Goal: Task Accomplishment & Management: Manage account settings

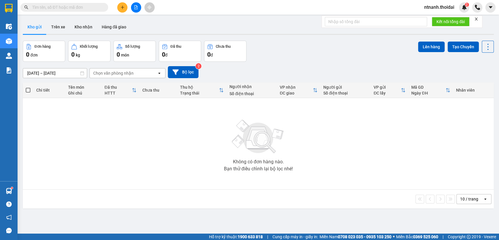
click at [126, 6] on button at bounding box center [122, 7] width 10 height 10
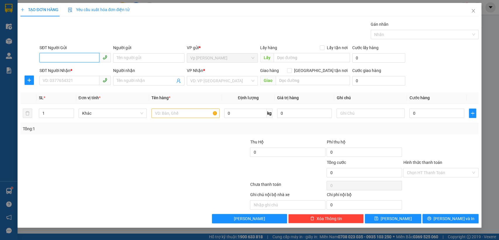
click at [60, 55] on input "SĐT Người Gửi" at bounding box center [69, 57] width 60 height 9
paste input "0817558322"
type input "0817558322"
click at [65, 78] on input "SĐT Người Nhận *" at bounding box center [69, 80] width 60 height 9
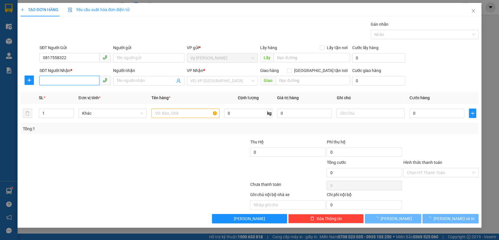
paste input "0817558322"
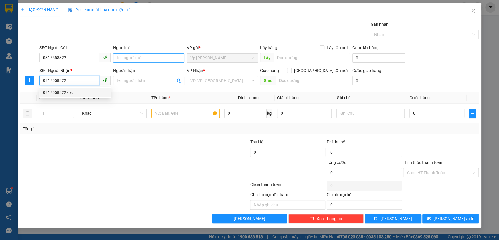
type input "0817558322"
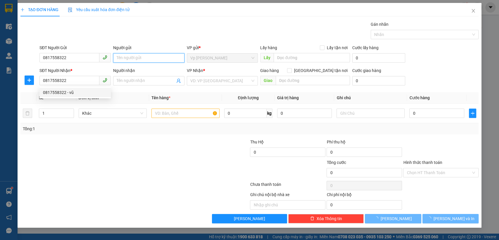
click at [146, 57] on input "Người gửi" at bounding box center [148, 57] width 71 height 9
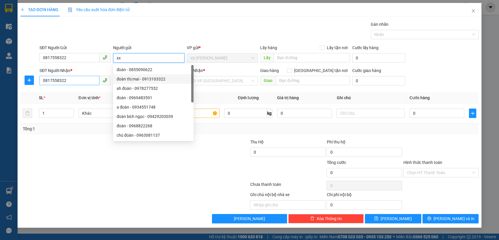
type input "xx"
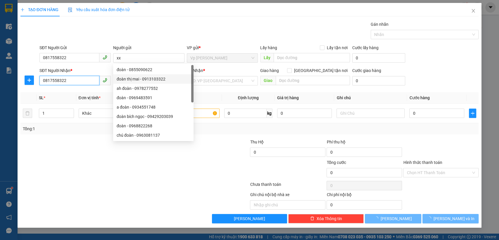
click at [88, 82] on input "0817558322" at bounding box center [69, 80] width 60 height 9
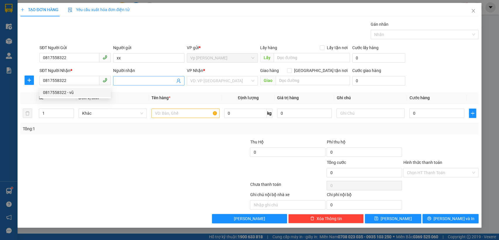
click at [164, 80] on input "Người nhận" at bounding box center [146, 80] width 58 height 6
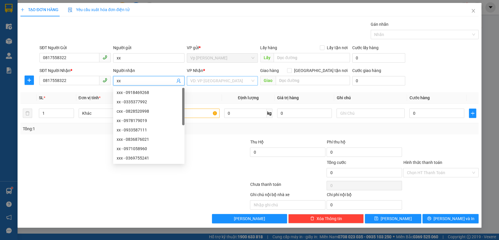
type input "xx"
click at [219, 82] on input "search" at bounding box center [220, 80] width 60 height 9
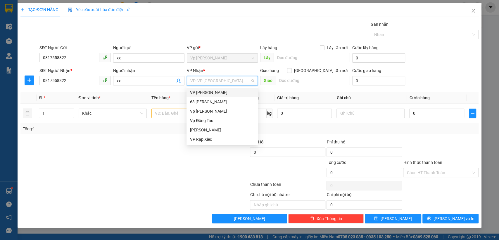
click at [220, 95] on div "VP Nguyễn Quốc Trị" at bounding box center [222, 92] width 64 height 6
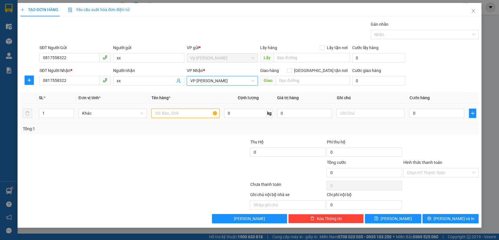
click at [185, 113] on input "text" at bounding box center [185, 112] width 68 height 9
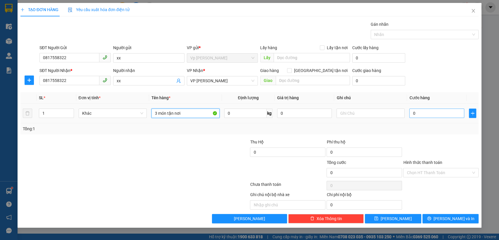
type input "3 món tận nơi"
click at [428, 114] on input "0" at bounding box center [436, 112] width 55 height 9
type input "2"
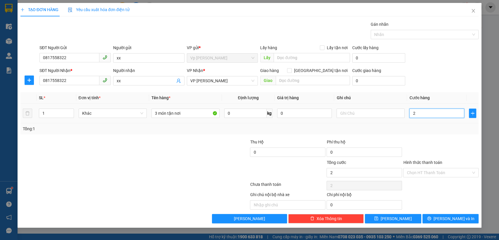
type input "22"
type input "220"
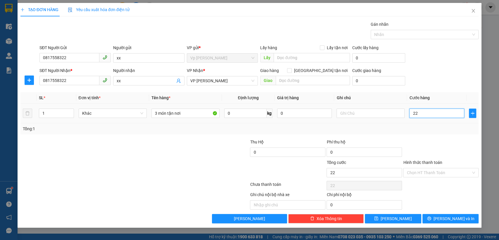
type input "220"
type input "220.000"
click at [414, 219] on button "Lưu" at bounding box center [393, 218] width 56 height 9
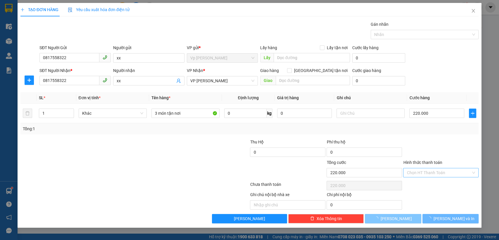
type input "0"
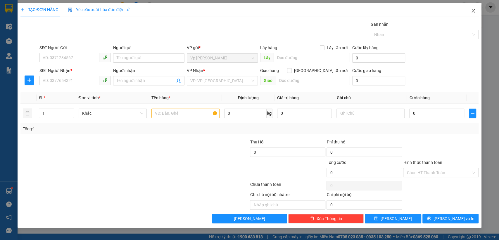
click at [476, 13] on span "Close" at bounding box center [473, 11] width 16 height 16
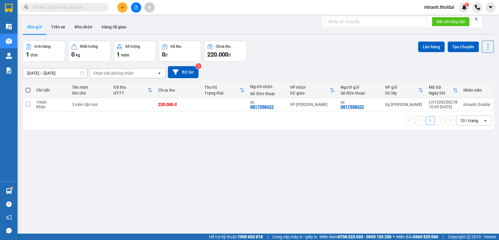
click at [37, 29] on button "Kho gửi" at bounding box center [35, 27] width 24 height 14
click at [446, 105] on icon at bounding box center [448, 104] width 4 height 4
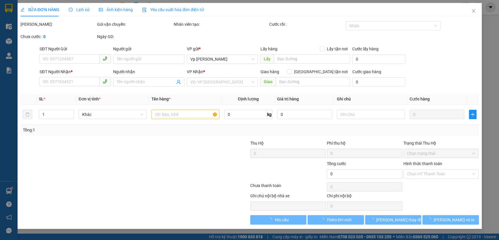
type input "0817558322"
type input "xx"
type input "0817558322"
type input "xx"
type input "220.000"
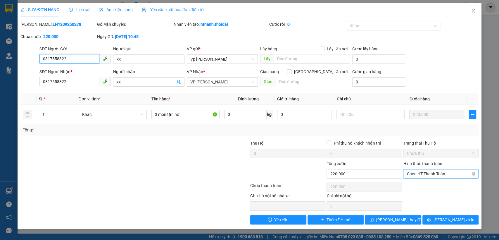
click at [431, 173] on span "Chọn HT Thanh Toán" at bounding box center [441, 173] width 68 height 9
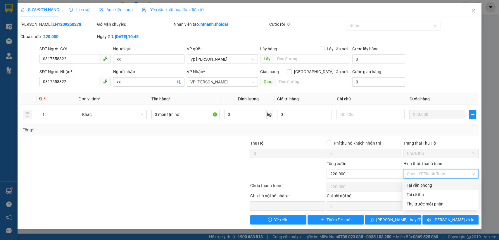
click at [425, 185] on div "Tại văn phòng" at bounding box center [441, 185] width 68 height 6
type input "0"
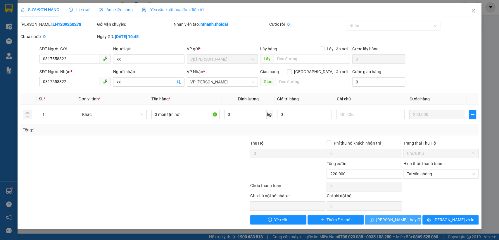
click at [403, 220] on span "Lưu thay đổi" at bounding box center [399, 219] width 47 height 6
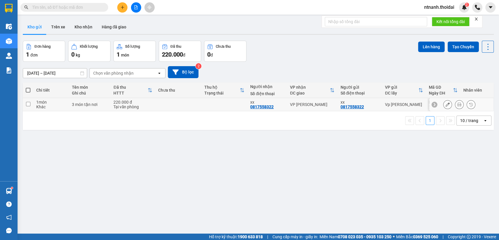
click at [48, 105] on div "Khác" at bounding box center [51, 106] width 30 height 5
checkbox input "true"
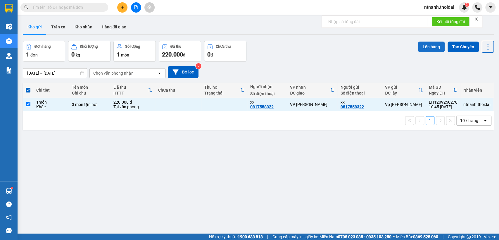
click at [432, 43] on button "Lên hàng" at bounding box center [431, 47] width 27 height 11
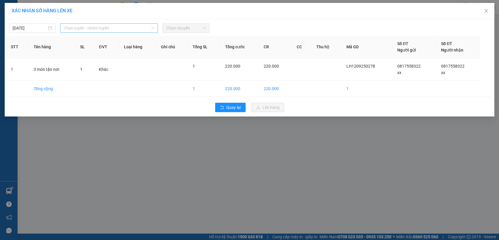
click at [115, 26] on span "Chọn tuyến - nhóm tuyến" at bounding box center [109, 28] width 91 height 9
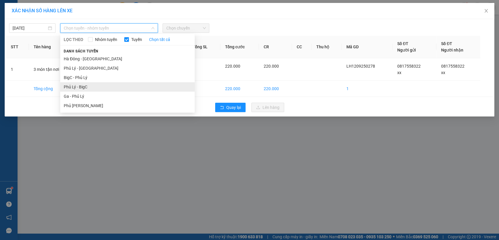
drag, startPoint x: 93, startPoint y: 92, endPoint x: 98, endPoint y: 85, distance: 8.9
click at [98, 85] on ul "Hà Đông - Phủ Lý Phủ Lý - Hà Đông BigC - Phủ Lý Phủ Lý - BigC Ga - Phủ Lý Phủ L…" at bounding box center [127, 82] width 134 height 56
click at [105, 86] on li "Phủ Lý - BigC" at bounding box center [127, 86] width 134 height 9
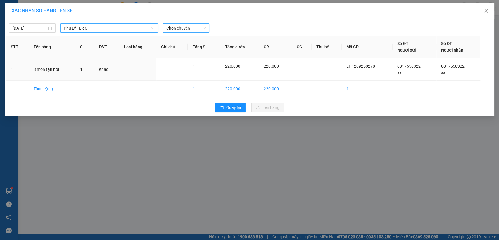
click at [187, 27] on span "Chọn chuyến" at bounding box center [185, 28] width 39 height 9
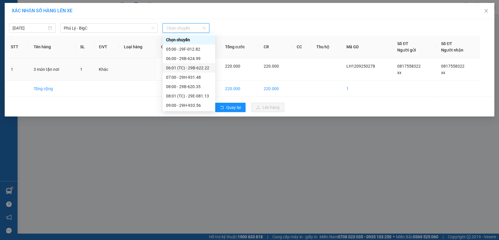
scroll to position [65, 0]
click at [188, 59] on div "11:00 - 29K-119.09" at bounding box center [189, 59] width 46 height 6
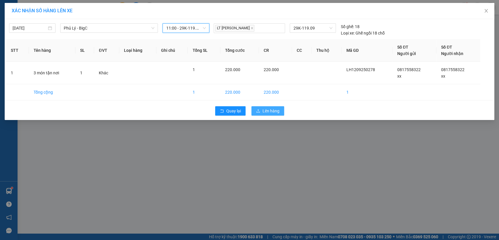
click at [276, 109] on span "Lên hàng" at bounding box center [271, 111] width 17 height 6
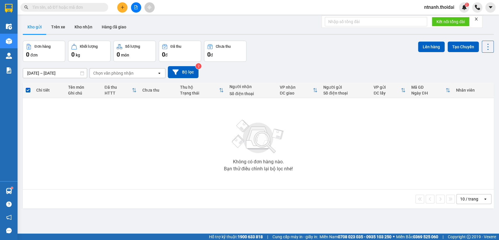
click at [119, 6] on button at bounding box center [122, 7] width 10 height 10
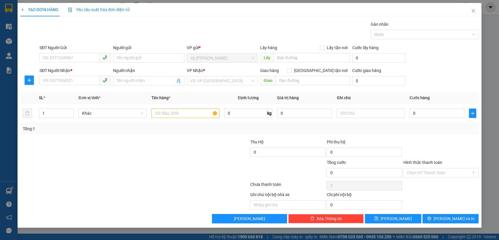
click at [59, 62] on div "SĐT Người Gửi VD: 0371234567" at bounding box center [74, 54] width 71 height 20
click at [59, 61] on input "SĐT Người Gửi" at bounding box center [69, 57] width 60 height 9
click at [59, 66] on div "0918881733 - trần thị quỳnh trâm" at bounding box center [75, 69] width 64 height 6
type input "0918881733"
type input "trần thị quỳnh trâm"
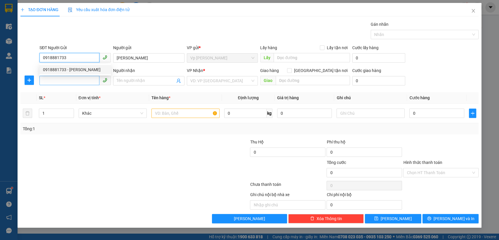
type input "0918881733"
click at [59, 81] on input "SĐT Người Nhận *" at bounding box center [69, 80] width 60 height 9
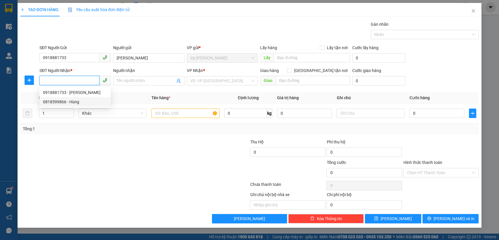
click at [63, 98] on div "0818599866 - Hùng" at bounding box center [74, 101] width 71 height 9
type input "0818599866"
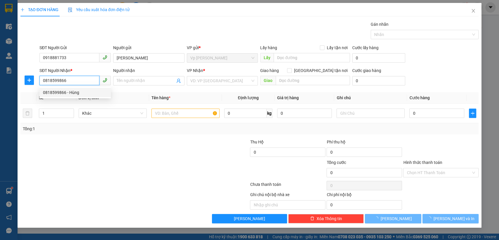
type input "Hùng"
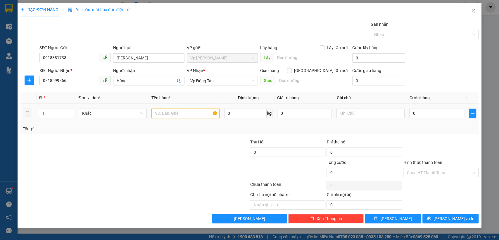
click at [184, 109] on input "text" at bounding box center [185, 112] width 68 height 9
type input "gt"
click at [433, 111] on input "0" at bounding box center [436, 112] width 55 height 9
type input "3"
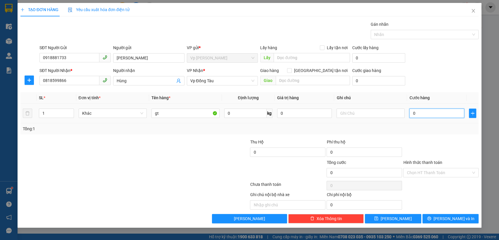
type input "3"
type input "30"
type input "30.000"
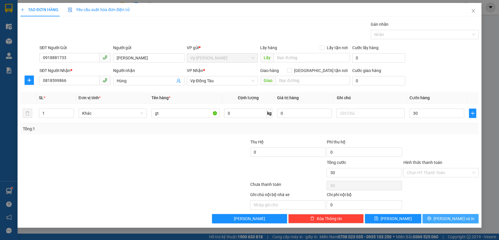
type input "30.000"
click at [441, 222] on button "Lưu và In" at bounding box center [450, 218] width 56 height 9
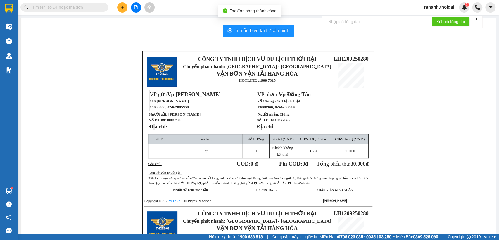
click at [257, 40] on div "In mẫu biên lai tự cấu hình CÔNG TY TNHH DỊCH VỤ DU LỊCH THỜI ĐẠI Chuyển phát n…" at bounding box center [258, 200] width 475 height 364
click at [259, 35] on button "In mẫu biên lai tự cấu hình" at bounding box center [258, 31] width 71 height 12
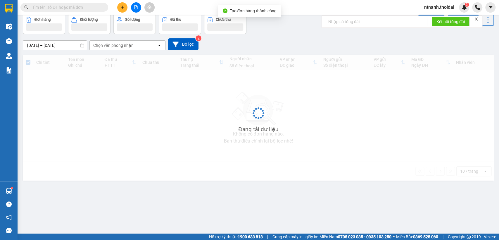
scroll to position [27, 0]
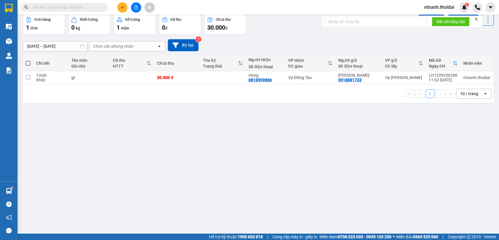
click at [62, 81] on div "Khác" at bounding box center [50, 79] width 29 height 5
checkbox input "true"
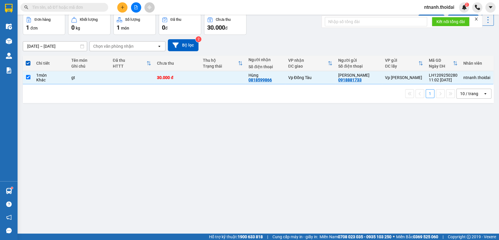
scroll to position [0, 0]
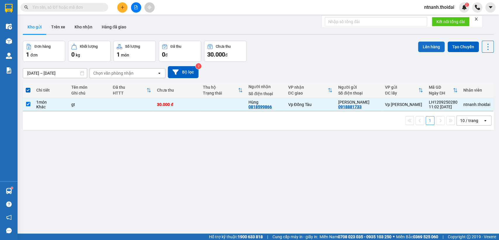
click at [429, 44] on button "Lên hàng" at bounding box center [431, 47] width 27 height 11
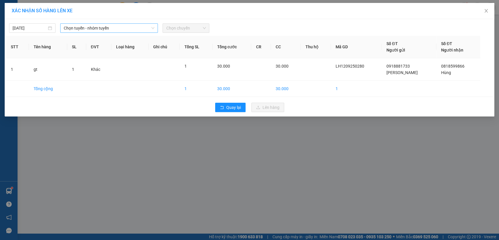
click at [106, 28] on span "Chọn tuyến - nhóm tuyến" at bounding box center [109, 28] width 91 height 9
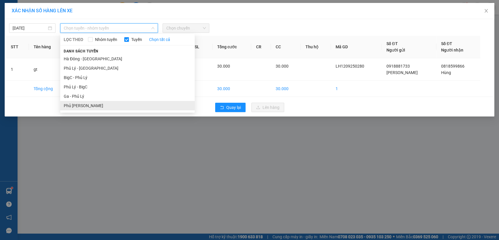
click at [84, 105] on li "Phủ Lý - Ga" at bounding box center [127, 105] width 134 height 9
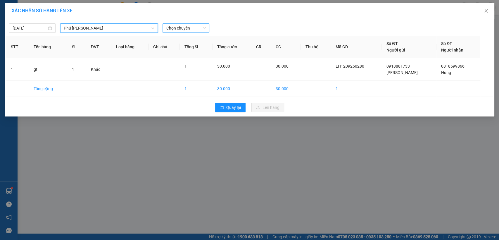
click at [178, 30] on span "Chọn chuyến" at bounding box center [185, 28] width 39 height 9
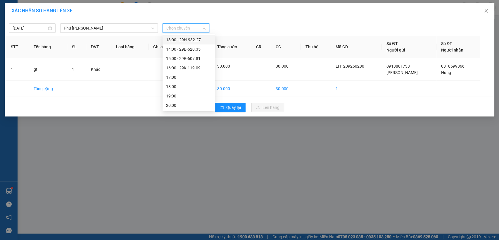
scroll to position [47, 0]
click at [187, 94] on div "12:00 - 29H-931.48" at bounding box center [189, 95] width 46 height 6
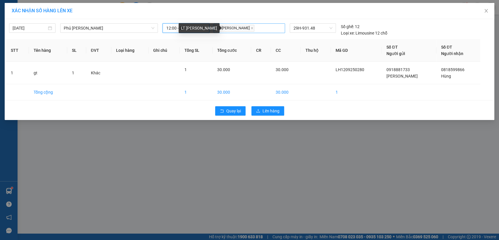
click at [252, 26] on div "LT Vũ Đức Đán" at bounding box center [249, 28] width 69 height 8
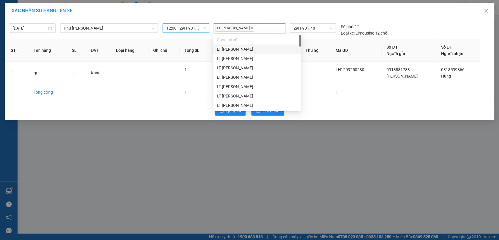
click at [188, 29] on span "12:00 - 29H-931.48" at bounding box center [185, 28] width 39 height 9
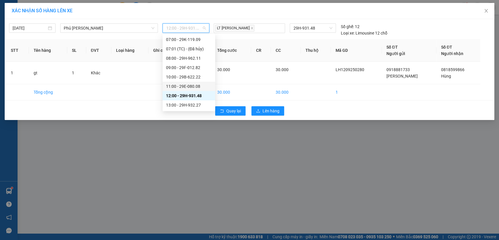
click at [174, 89] on div "11:00 - 29E-080.08" at bounding box center [189, 86] width 46 height 6
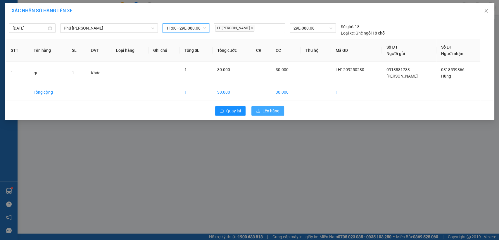
click at [261, 108] on button "Lên hàng" at bounding box center [267, 110] width 33 height 9
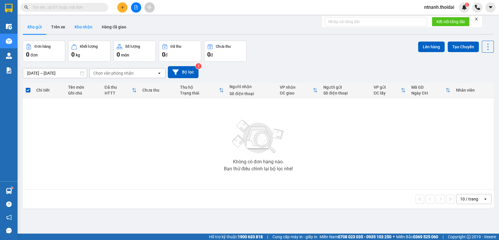
click at [80, 23] on button "Kho nhận" at bounding box center [83, 27] width 27 height 14
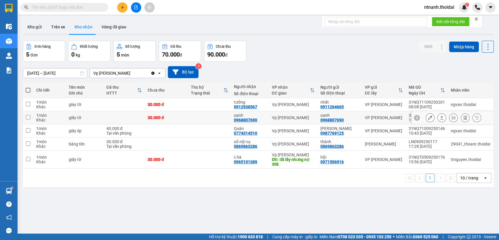
click at [138, 118] on td at bounding box center [123, 117] width 41 height 13
checkbox input "true"
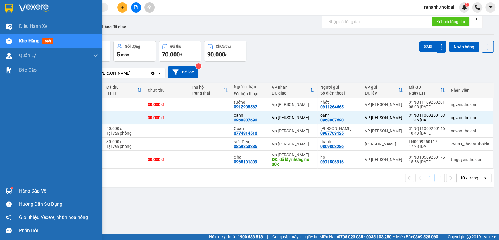
click at [15, 186] on div "Hàng sắp về" at bounding box center [51, 190] width 102 height 13
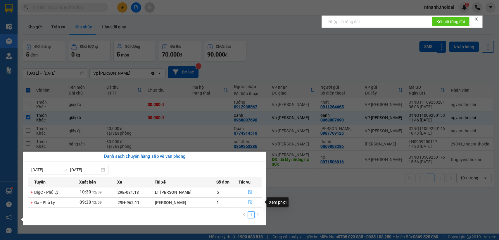
click at [250, 204] on icon "file-done" at bounding box center [251, 202] width 4 height 4
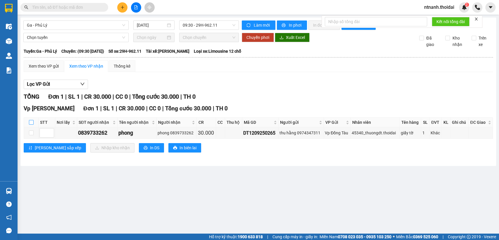
click at [32, 125] on input "checkbox" at bounding box center [31, 122] width 5 height 5
checkbox input "true"
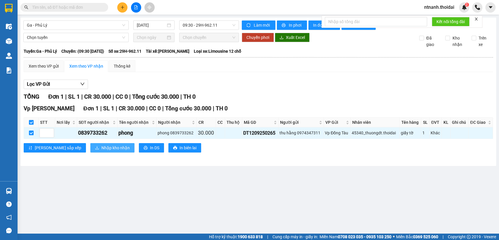
click at [101, 151] on span "Nhập kho nhận" at bounding box center [115, 147] width 28 height 6
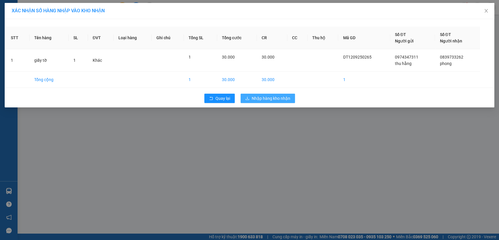
click at [272, 96] on span "Nhập hàng kho nhận" at bounding box center [271, 98] width 39 height 6
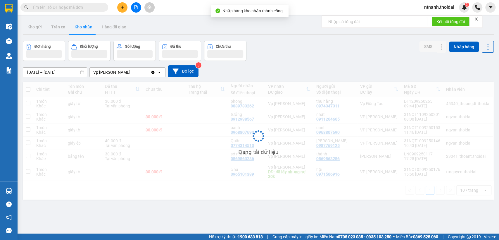
click at [84, 27] on button "Kho nhận" at bounding box center [83, 27] width 27 height 14
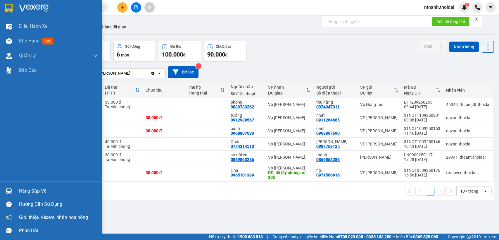
drag, startPoint x: 29, startPoint y: 189, endPoint x: 183, endPoint y: 231, distance: 159.6
click at [31, 189] on div "Hàng sắp về" at bounding box center [58, 191] width 79 height 9
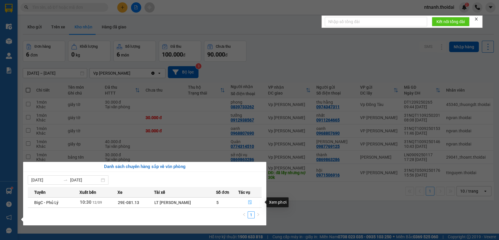
click at [250, 201] on icon "file-done" at bounding box center [250, 202] width 4 height 4
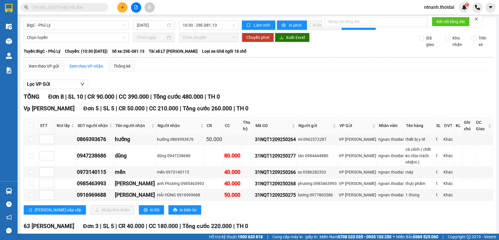
click at [80, 10] on input "text" at bounding box center [66, 7] width 69 height 6
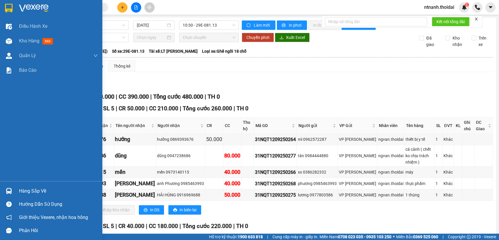
click at [22, 184] on div "Hàng sắp về" at bounding box center [51, 190] width 102 height 13
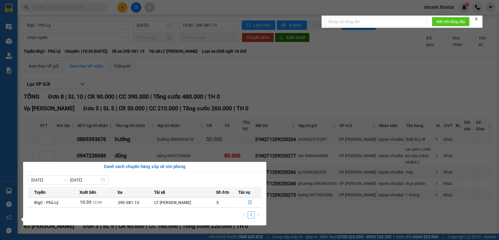
click at [313, 209] on section "Kết quả tìm kiếm ( 183 ) Bộ lọc Mã ĐH Trạng thái Món hàng Thu hộ Tổng cước Chưa…" at bounding box center [249, 120] width 499 height 240
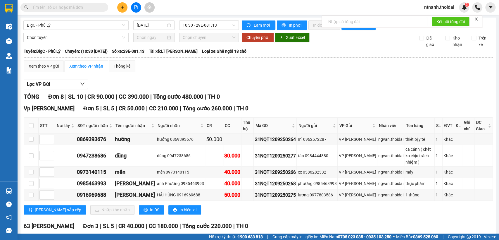
click at [51, 7] on input "text" at bounding box center [66, 7] width 69 height 6
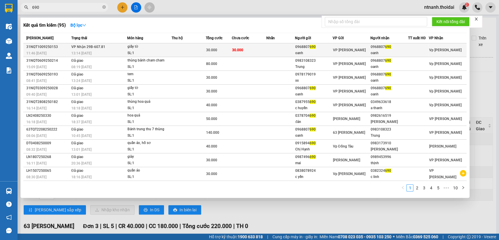
type input "690"
click at [284, 51] on td at bounding box center [280, 50] width 29 height 14
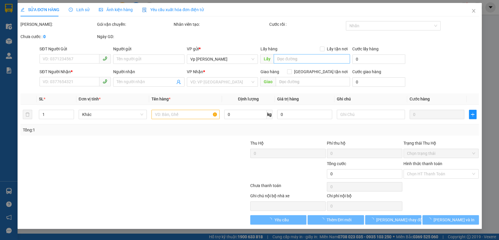
type input "0968807690"
type input "oanh"
type input "0968807690"
type input "oanh"
type input "30.000"
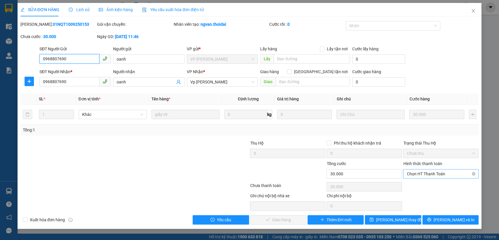
click at [439, 171] on span "Chọn HT Thanh Toán" at bounding box center [441, 173] width 68 height 9
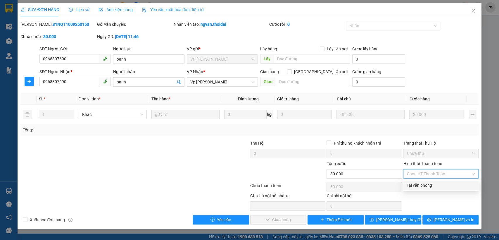
drag, startPoint x: 434, startPoint y: 183, endPoint x: 397, endPoint y: 196, distance: 39.6
click at [434, 183] on div "Tại văn phòng" at bounding box center [441, 185] width 68 height 6
type input "0"
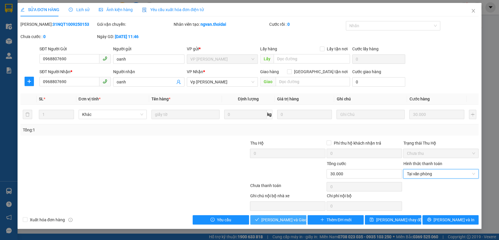
click at [281, 218] on span "Lưu và Giao hàng" at bounding box center [289, 219] width 56 height 6
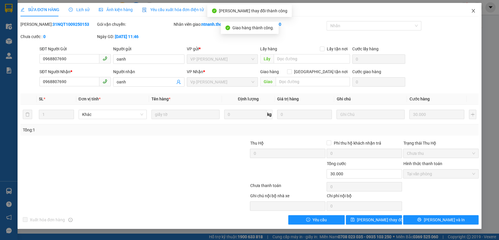
click at [475, 12] on icon "close" at bounding box center [473, 11] width 3 height 4
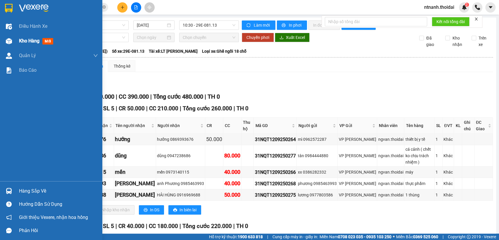
click at [31, 43] on span "Kho hàng" at bounding box center [29, 41] width 20 height 6
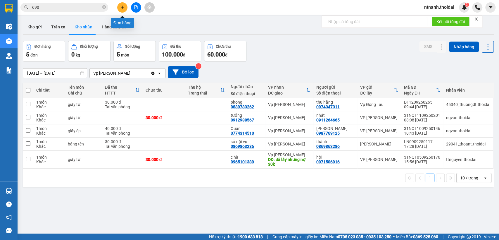
click at [124, 9] on button at bounding box center [122, 7] width 10 height 10
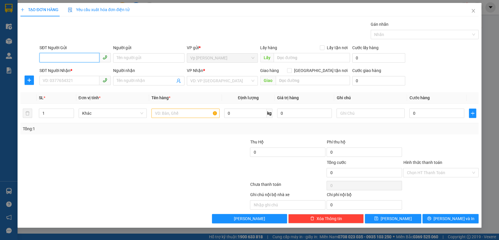
click at [84, 55] on input "SĐT Người Gửi" at bounding box center [69, 57] width 60 height 9
type input "0986430833"
click at [73, 72] on div "0986430833 - a tùng" at bounding box center [75, 69] width 64 height 6
type input "a tùng"
type input "0986430833"
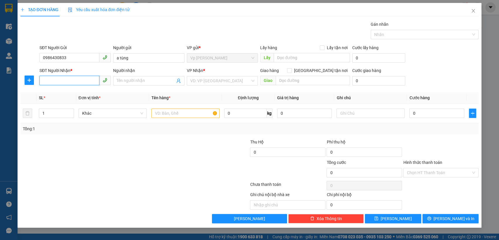
click at [69, 82] on input "SĐT Người Nhận *" at bounding box center [69, 80] width 60 height 9
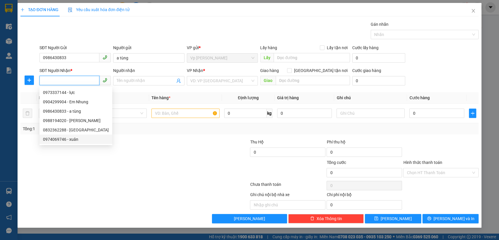
click at [64, 78] on input "SĐT Người Nhận *" at bounding box center [69, 80] width 60 height 9
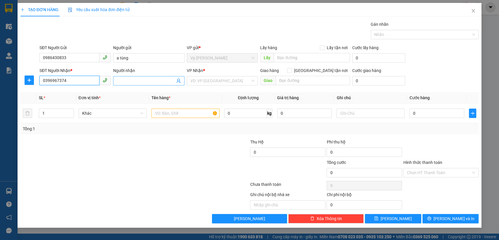
type input "0396967374"
click at [139, 83] on input "Người nhận" at bounding box center [146, 80] width 58 height 6
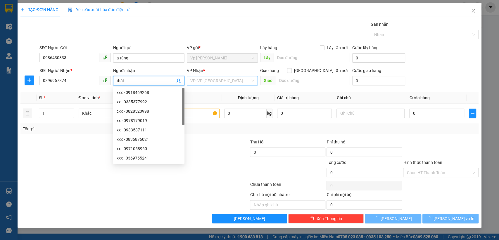
type input "thái"
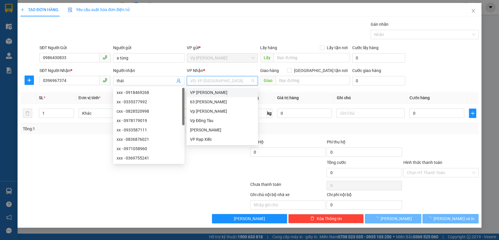
click at [209, 80] on input "search" at bounding box center [220, 80] width 60 height 9
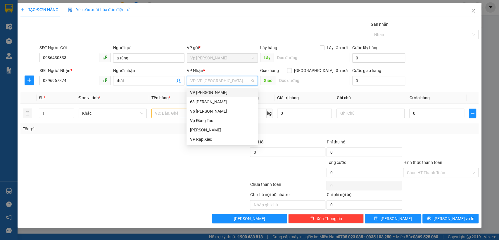
click at [221, 92] on div "VP Nguyễn Quốc Trị" at bounding box center [222, 92] width 64 height 6
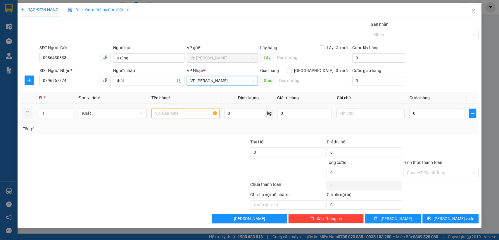
click at [173, 114] on input "text" at bounding box center [185, 112] width 68 height 9
type input "d"
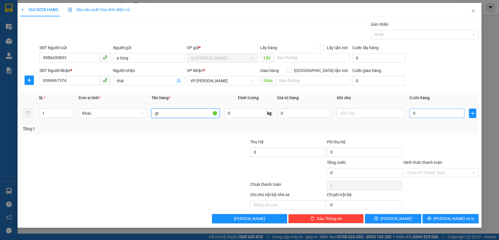
type input "gt"
click at [441, 113] on input "0" at bounding box center [436, 112] width 55 height 9
type input "3"
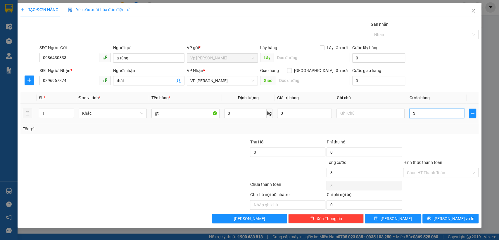
type input "30"
type input "30.000"
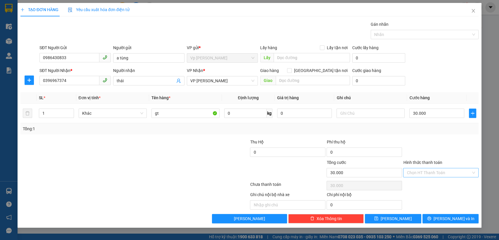
click at [448, 172] on input "Hình thức thanh toán" at bounding box center [439, 172] width 64 height 9
click at [447, 182] on div "Tại văn phòng" at bounding box center [441, 184] width 68 height 6
type input "0"
click at [447, 220] on span "Lưu và In" at bounding box center [454, 218] width 41 height 6
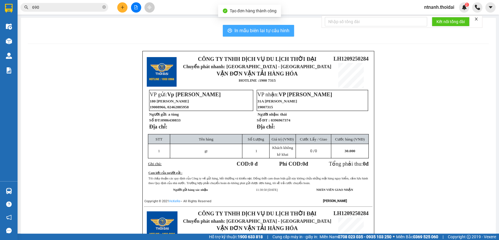
drag, startPoint x: 251, startPoint y: 28, endPoint x: 286, endPoint y: 60, distance: 47.4
click at [252, 27] on span "In mẫu biên lai tự cấu hình" at bounding box center [261, 30] width 55 height 7
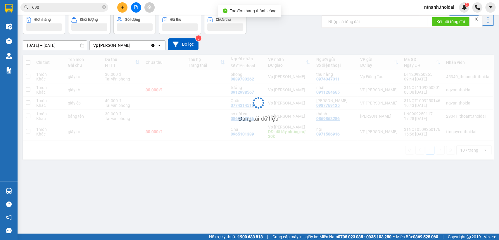
scroll to position [27, 0]
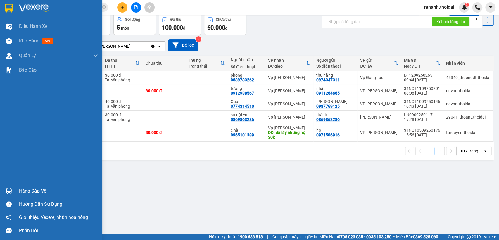
drag, startPoint x: 23, startPoint y: 189, endPoint x: 40, endPoint y: 193, distance: 17.3
click at [24, 189] on div "Hàng sắp về" at bounding box center [58, 191] width 79 height 9
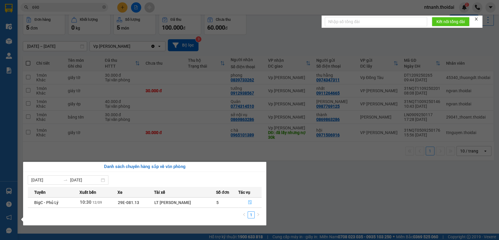
click at [252, 204] on button "button" at bounding box center [250, 202] width 23 height 9
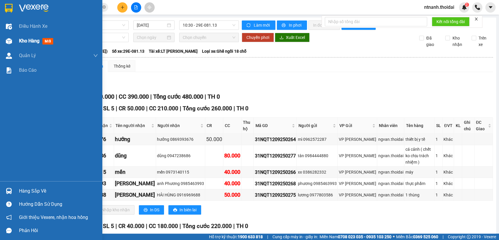
click at [34, 45] on div "Kho hàng mới" at bounding box center [58, 41] width 79 height 15
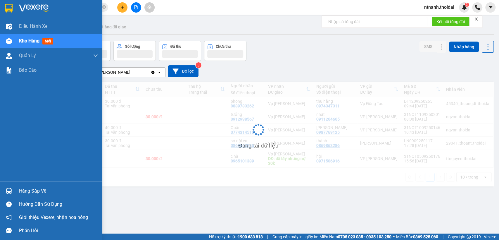
click at [33, 39] on span "Kho hàng" at bounding box center [29, 41] width 20 height 6
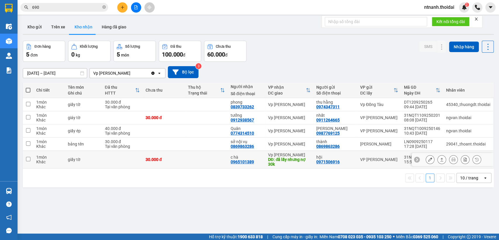
click at [250, 161] on div "0965101389" at bounding box center [242, 161] width 23 height 5
copy div "0965101389"
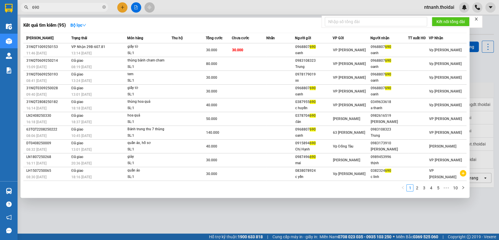
click at [45, 9] on input "690" at bounding box center [66, 7] width 69 height 6
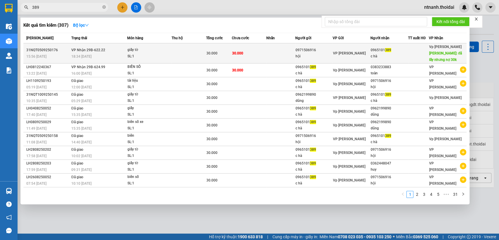
type input "389"
click at [327, 56] on div "hội" at bounding box center [314, 56] width 37 height 6
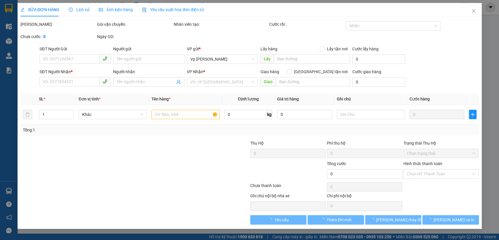
type input "0971506916"
type input "hội"
type input "0965101389"
type input "c hà"
type input "đã lấy nhưng nợ 30k"
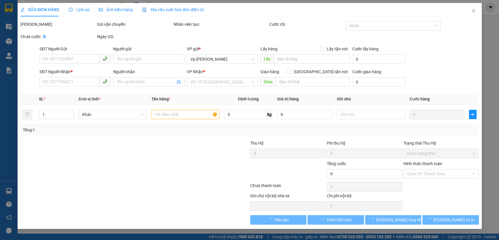
type input "30.000"
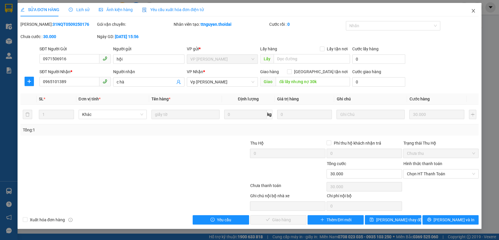
click at [472, 13] on icon "close" at bounding box center [473, 10] width 5 height 5
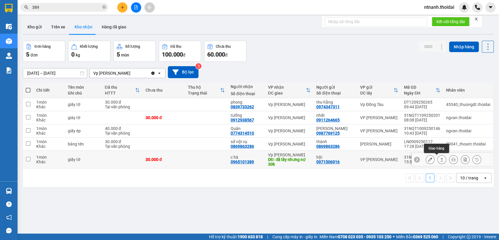
click at [440, 161] on icon at bounding box center [441, 160] width 3 height 4
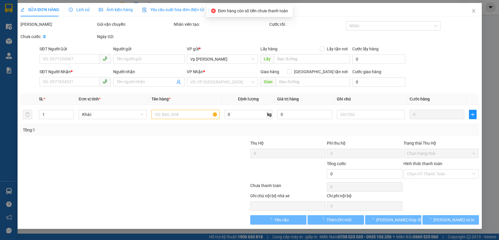
type input "0971506916"
type input "hội"
type input "0965101389"
type input "c hà"
type input "đã lấy nhưng nợ 30k"
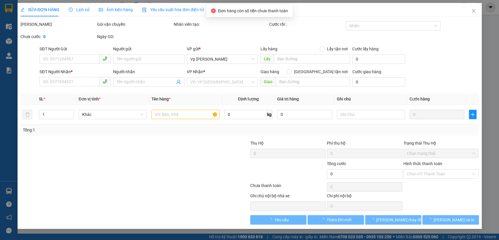
type input "30.000"
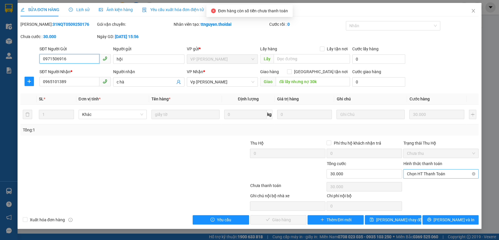
click at [437, 172] on span "Chọn HT Thanh Toán" at bounding box center [441, 173] width 68 height 9
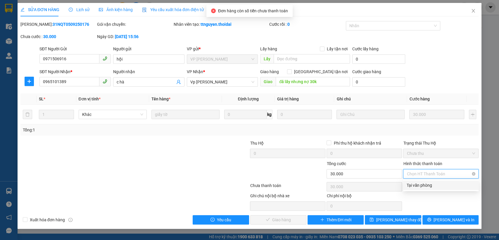
click at [430, 183] on div "Tại văn phòng" at bounding box center [441, 185] width 68 height 6
type input "0"
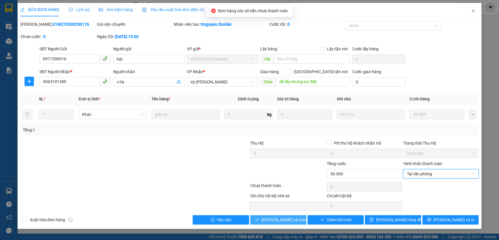
click at [274, 222] on span "Lưu và Giao hàng" at bounding box center [289, 219] width 56 height 6
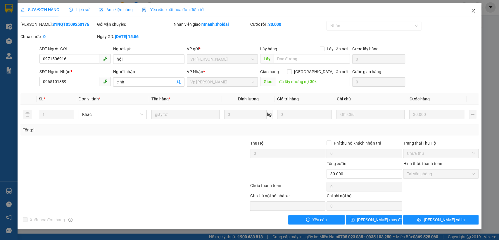
click at [473, 12] on icon "close" at bounding box center [473, 10] width 5 height 5
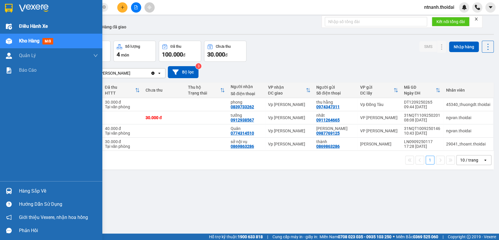
drag, startPoint x: 3, startPoint y: 13, endPoint x: 85, endPoint y: 32, distance: 84.3
click at [8, 14] on div at bounding box center [51, 9] width 102 height 19
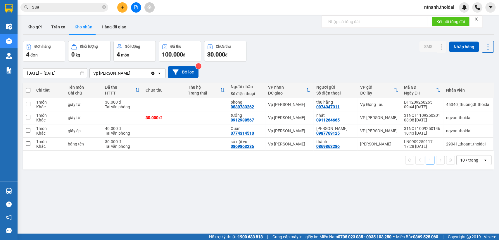
click at [96, 6] on input "389" at bounding box center [66, 7] width 69 height 6
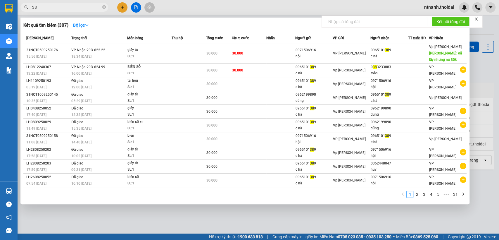
type input "3"
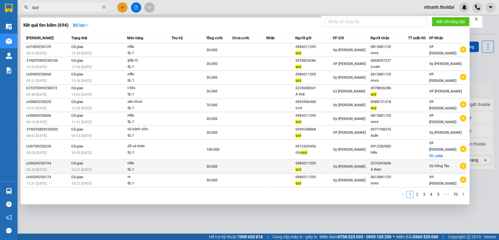
type input "quý"
click at [465, 168] on icon "plus-circle" at bounding box center [463, 166] width 6 height 6
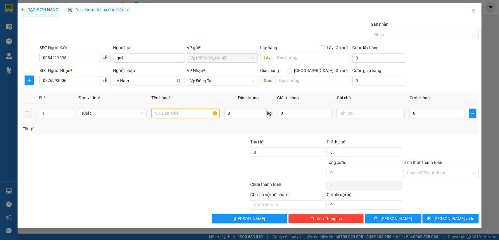
click at [162, 117] on input "text" at bounding box center [185, 112] width 68 height 9
type input "mẫu"
click at [444, 113] on input "0" at bounding box center [436, 112] width 55 height 9
type input "3"
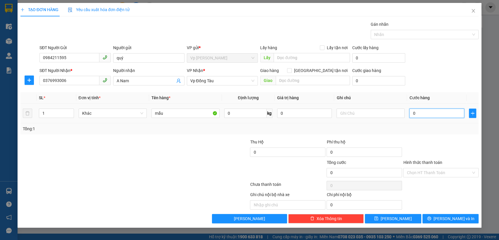
type input "3"
type input "30"
type input "30.000"
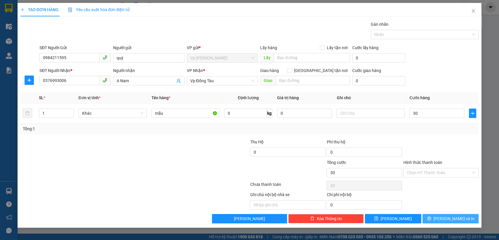
type input "30.000"
click at [462, 218] on button "Lưu và In" at bounding box center [450, 218] width 56 height 9
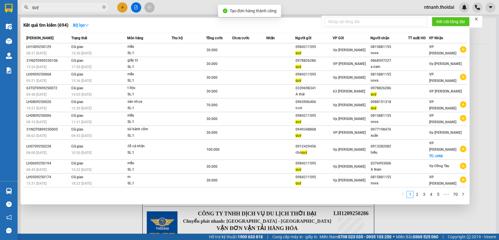
click at [380, 206] on div at bounding box center [249, 120] width 499 height 240
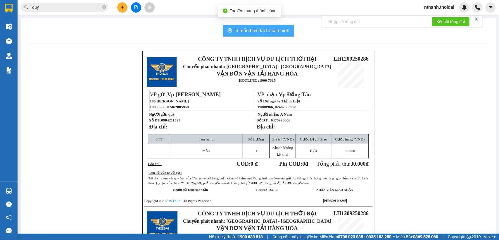
click at [270, 31] on span "In mẫu biên lai tự cấu hình" at bounding box center [261, 30] width 55 height 7
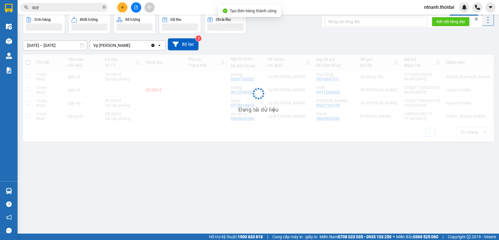
scroll to position [27, 0]
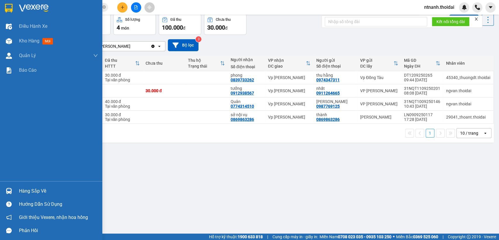
click at [12, 188] on img at bounding box center [9, 191] width 6 height 6
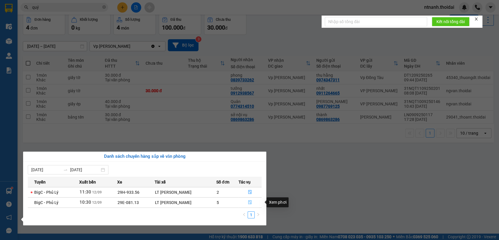
click at [249, 206] on button "button" at bounding box center [250, 202] width 23 height 9
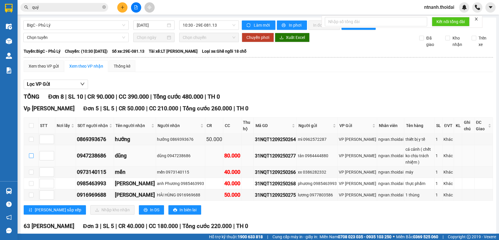
click at [31, 158] on input "checkbox" at bounding box center [31, 155] width 5 height 5
checkbox input "true"
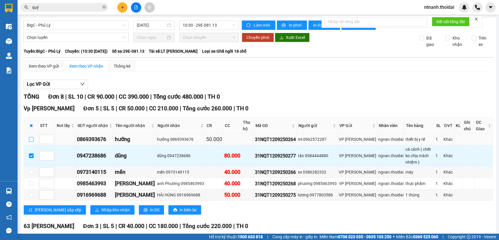
click at [29, 142] on input "checkbox" at bounding box center [31, 139] width 5 height 5
checkbox input "true"
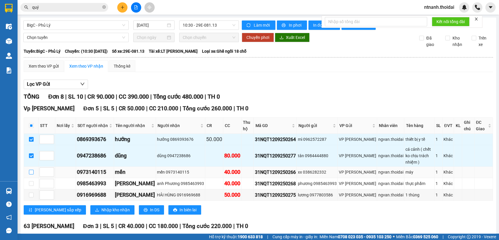
click at [31, 171] on input "checkbox" at bounding box center [31, 172] width 5 height 5
checkbox input "true"
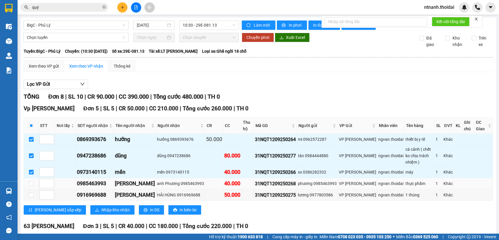
drag, startPoint x: 21, startPoint y: 183, endPoint x: 37, endPoint y: 181, distance: 16.8
click at [25, 183] on div "BigC - Phủ Lý 12/09/2025 10:30 - 29E-081.13 Làm mới In phơi In đơn chọn Thống k…" at bounding box center [258, 167] width 476 height 299
click at [37, 181] on td at bounding box center [31, 183] width 15 height 11
click at [31, 181] on input "checkbox" at bounding box center [31, 183] width 5 height 5
checkbox input "true"
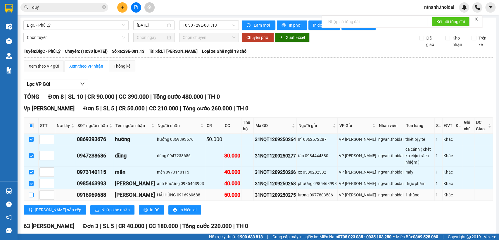
click at [30, 193] on input "checkbox" at bounding box center [31, 194] width 5 height 5
checkbox input "true"
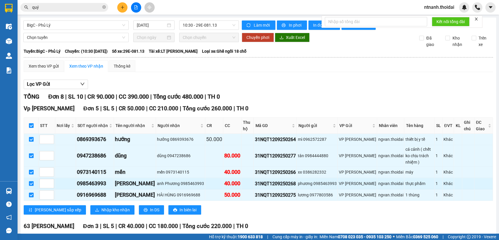
scroll to position [87, 0]
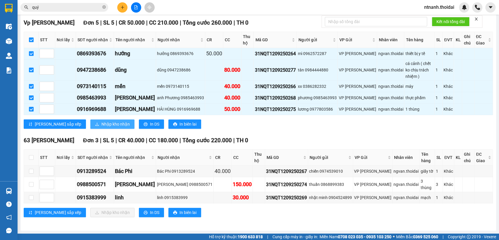
click at [101, 122] on span "Nhập kho nhận" at bounding box center [115, 124] width 28 height 6
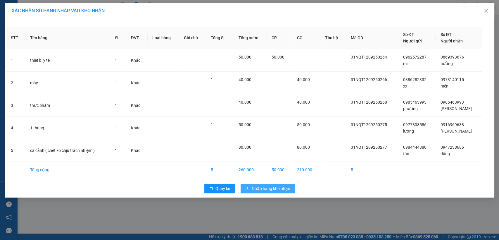
click at [273, 185] on span "Nhập hàng kho nhận" at bounding box center [271, 188] width 39 height 6
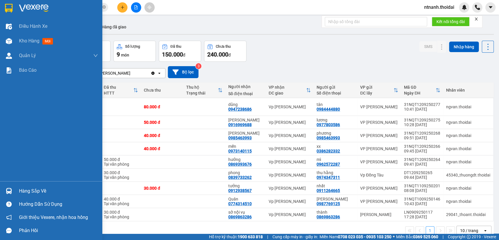
click at [37, 191] on div "Hàng sắp về" at bounding box center [58, 191] width 79 height 9
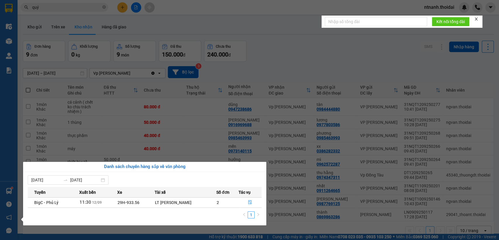
click at [209, 123] on section "Kết quả tìm kiếm ( 694 ) Bộ lọc Mã ĐH Trạng thái Món hàng Thu hộ Tổng cước Chưa…" at bounding box center [249, 120] width 499 height 240
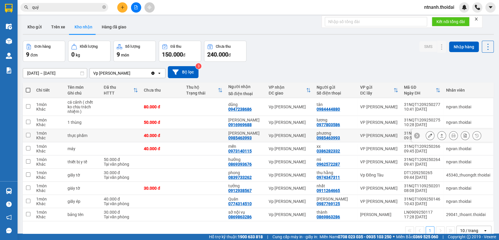
click at [210, 136] on td at bounding box center [204, 135] width 42 height 13
checkbox input "true"
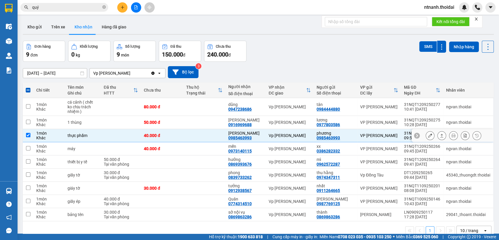
click at [438, 137] on button at bounding box center [442, 135] width 8 height 10
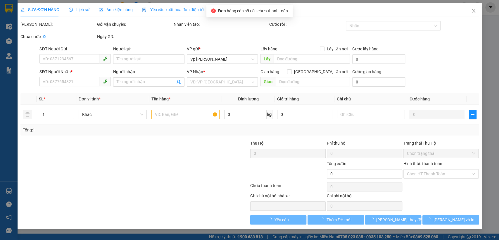
type input "0985463993"
type input "phương"
type input "0985463993"
type input "anh Phương"
type input "40.000"
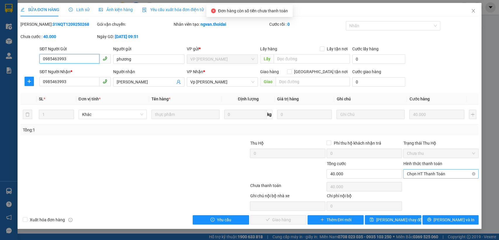
click at [457, 172] on span "Chọn HT Thanh Toán" at bounding box center [441, 173] width 68 height 9
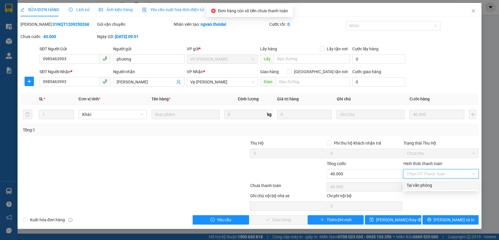
click at [440, 182] on div "Tại văn phòng" at bounding box center [441, 185] width 68 height 6
type input "0"
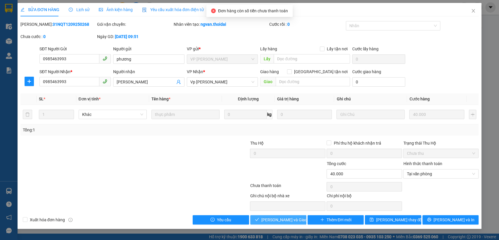
click at [285, 222] on span "Lưu và Giao hàng" at bounding box center [289, 219] width 56 height 6
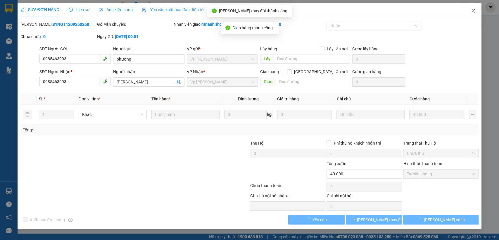
click at [472, 10] on icon "close" at bounding box center [473, 11] width 3 height 4
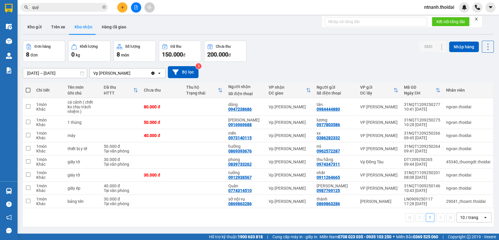
click at [83, 29] on button "Kho nhận" at bounding box center [83, 27] width 27 height 14
click at [237, 178] on div "0912938567" at bounding box center [239, 177] width 23 height 5
click at [134, 174] on td at bounding box center [121, 174] width 40 height 13
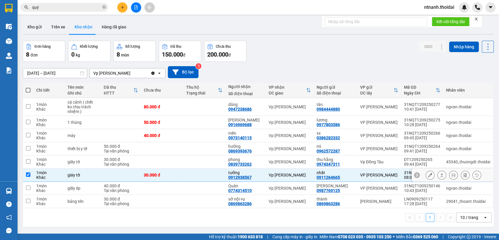
checkbox input "true"
click at [431, 175] on div at bounding box center [454, 174] width 56 height 9
click at [438, 175] on button at bounding box center [442, 175] width 8 height 10
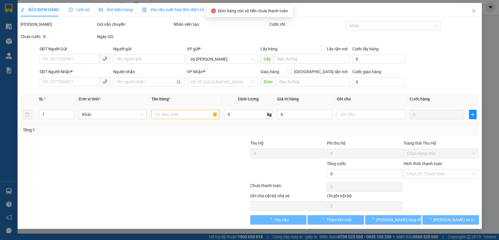
type input "0911264665"
type input "nhất"
type input "0912938567"
type input "tưởng"
type input "30.000"
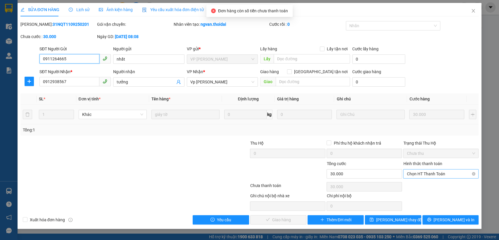
click at [429, 174] on span "Chọn HT Thanh Toán" at bounding box center [441, 173] width 68 height 9
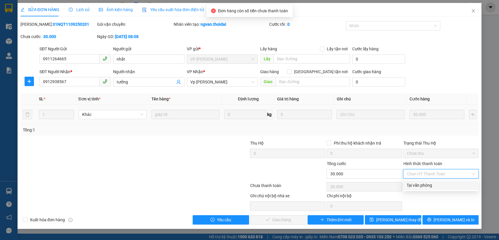
click at [434, 180] on div "Total Paid Fee 0 Total UnPaid Fee 30.000 Cash Collection Total Fee Mã ĐH: 31NQT…" at bounding box center [249, 122] width 458 height 203
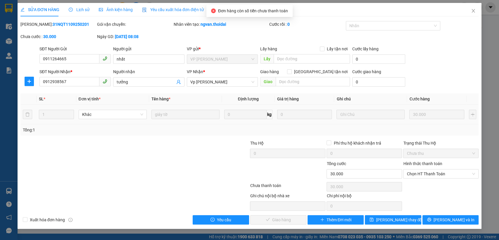
drag, startPoint x: 450, startPoint y: 171, endPoint x: 443, endPoint y: 182, distance: 13.3
click at [449, 171] on span "Chọn HT Thanh Toán" at bounding box center [441, 173] width 68 height 9
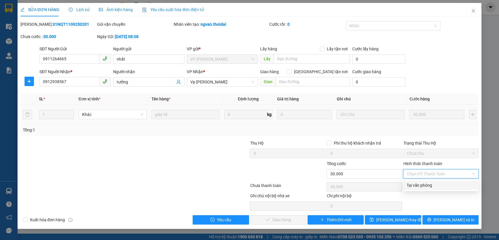
click at [436, 188] on div "Tại văn phòng" at bounding box center [441, 185] width 68 height 6
type input "0"
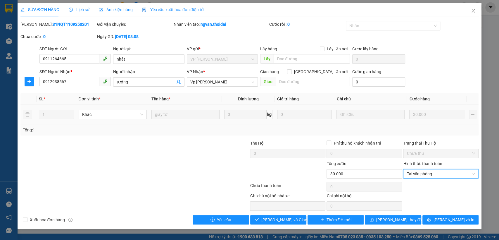
click at [280, 232] on div "SỬA ĐƠN HÀNG Lịch sử Ảnh kiện hàng Yêu cầu xuất hóa đơn điện tử Total Paid Fee …" at bounding box center [249, 120] width 499 height 240
drag, startPoint x: 285, startPoint y: 223, endPoint x: 287, endPoint y: 220, distance: 3.4
click at [285, 222] on button "Lưu và Giao hàng" at bounding box center [278, 219] width 56 height 9
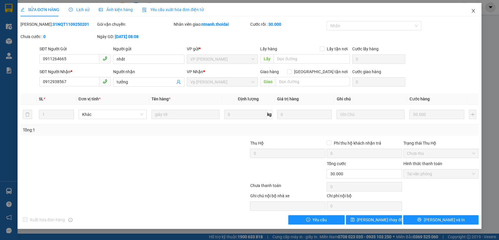
click at [475, 10] on icon "close" at bounding box center [473, 10] width 5 height 5
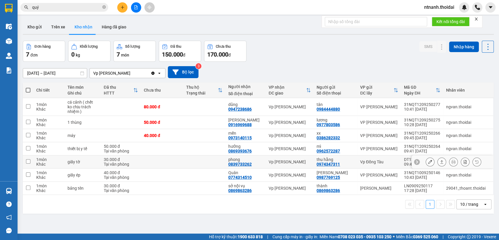
click at [93, 157] on td "giấy tờ" at bounding box center [83, 161] width 36 height 13
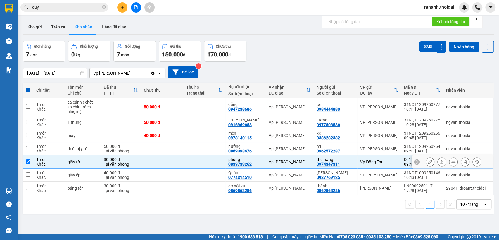
click at [94, 157] on td "giấy tờ" at bounding box center [83, 161] width 36 height 13
checkbox input "false"
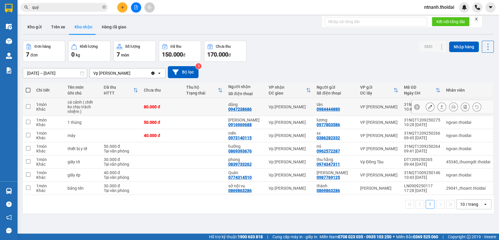
click at [63, 107] on td "1 món Khác" at bounding box center [48, 107] width 31 height 18
checkbox input "true"
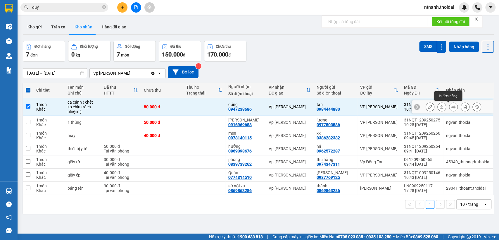
click at [439, 108] on button at bounding box center [442, 107] width 8 height 10
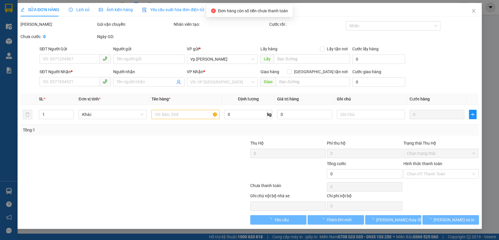
type input "0984444880"
type input "tân"
type input "0947238686"
type input "dũng"
type input "80.000"
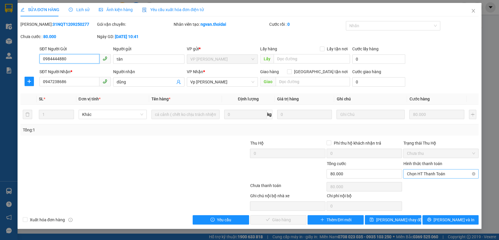
click at [429, 170] on span "Chọn HT Thanh Toán" at bounding box center [441, 173] width 68 height 9
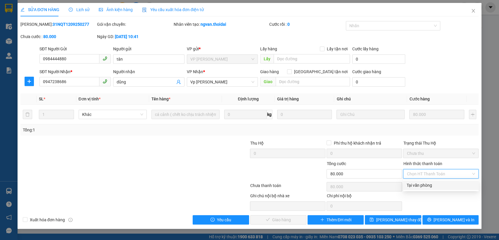
click at [431, 182] on div "Tại văn phòng" at bounding box center [441, 185] width 68 height 6
type input "0"
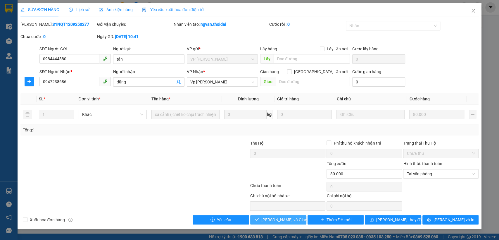
click at [280, 220] on span "Lưu và Giao hàng" at bounding box center [289, 219] width 56 height 6
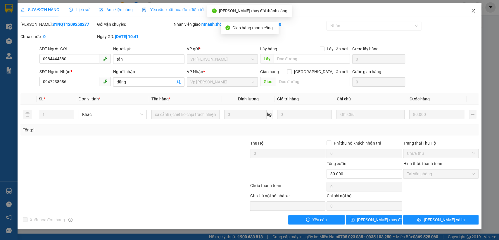
click at [474, 11] on icon "close" at bounding box center [473, 10] width 5 height 5
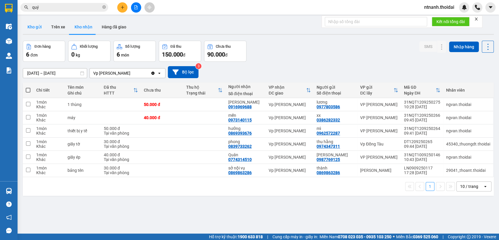
click at [42, 27] on button "Kho gửi" at bounding box center [35, 27] width 24 height 14
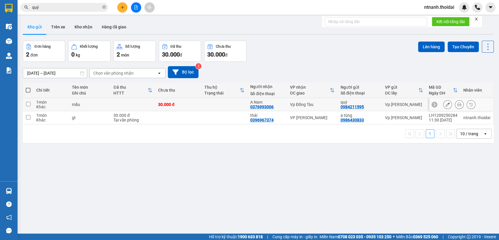
click at [290, 103] on div "Vp Đồng Tàu" at bounding box center [312, 104] width 44 height 5
checkbox input "true"
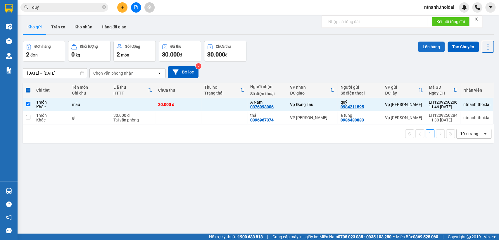
click at [426, 47] on button "Lên hàng" at bounding box center [431, 47] width 27 height 11
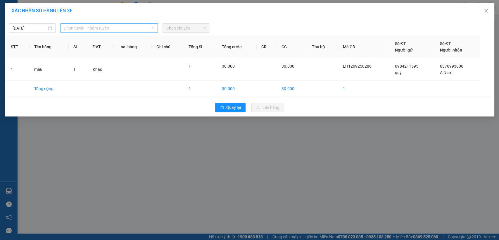
drag, startPoint x: 79, startPoint y: 29, endPoint x: 84, endPoint y: 29, distance: 4.7
click at [79, 29] on span "Chọn tuyến - nhóm tuyến" at bounding box center [109, 28] width 91 height 9
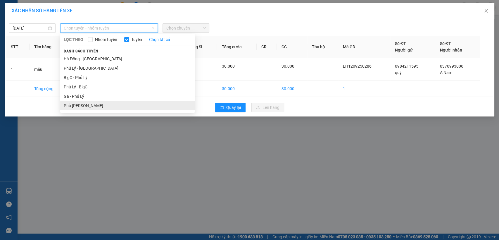
click at [79, 101] on li "Phủ Lý - Ga" at bounding box center [127, 105] width 134 height 9
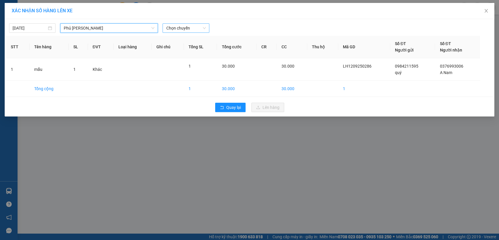
click at [189, 25] on span "Chọn chuyến" at bounding box center [185, 28] width 39 height 9
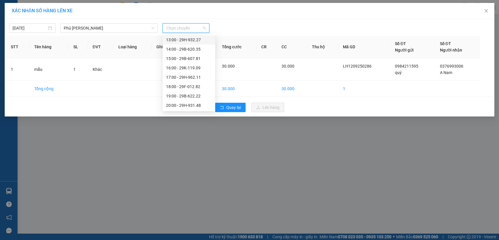
scroll to position [47, 0]
click at [193, 96] on div "12:00 - 29H-931.48" at bounding box center [189, 95] width 46 height 6
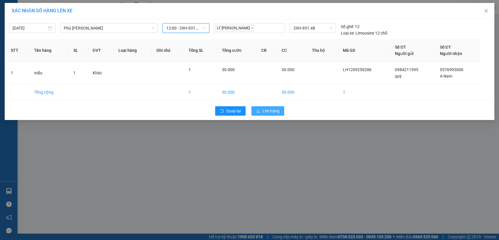
click at [271, 108] on span "Lên hàng" at bounding box center [271, 111] width 17 height 6
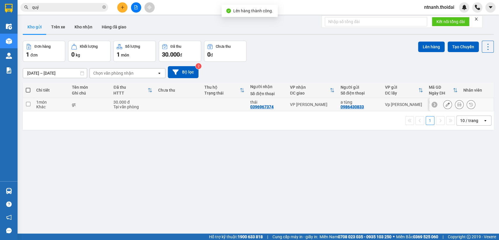
click at [208, 106] on td at bounding box center [224, 104] width 46 height 13
checkbox input "true"
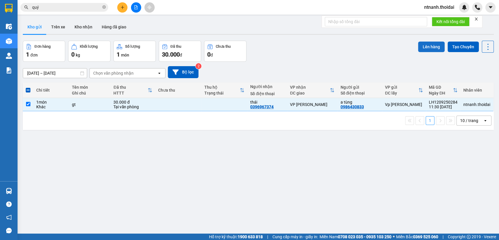
click at [423, 51] on button "Lên hàng" at bounding box center [431, 47] width 27 height 11
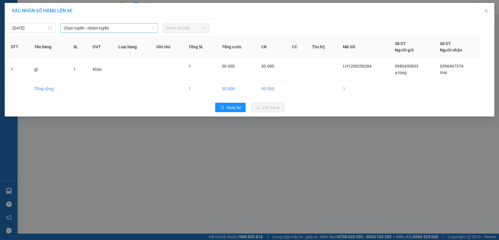
click at [84, 26] on span "Chọn tuyến - nhóm tuyến" at bounding box center [109, 28] width 91 height 9
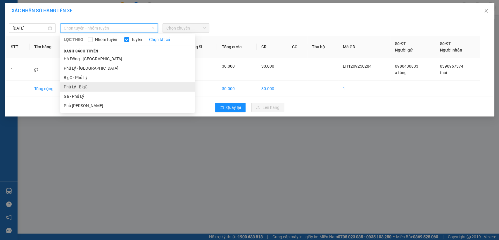
click at [82, 87] on li "Phủ Lý - BigC" at bounding box center [127, 86] width 134 height 9
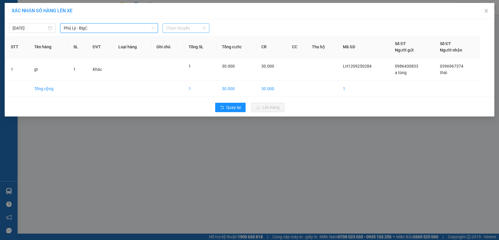
click at [178, 29] on span "Chọn chuyến" at bounding box center [185, 28] width 39 height 9
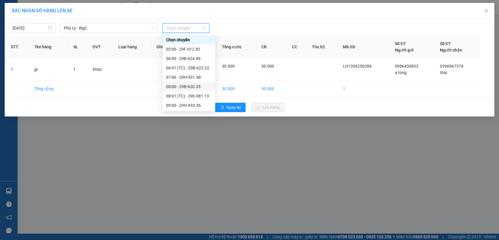
scroll to position [97, 0]
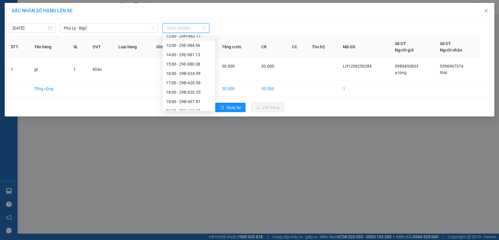
click at [182, 35] on div "12:00 - 29H-962.11" at bounding box center [189, 36] width 46 height 6
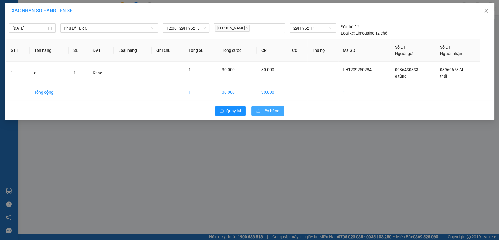
click at [266, 109] on span "Lên hàng" at bounding box center [271, 111] width 17 height 6
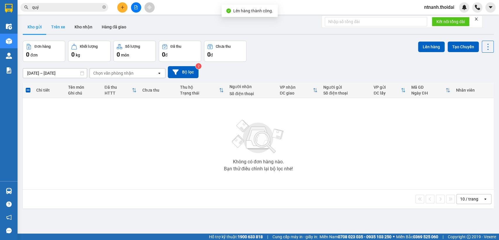
click at [57, 29] on button "Trên xe" at bounding box center [57, 27] width 23 height 14
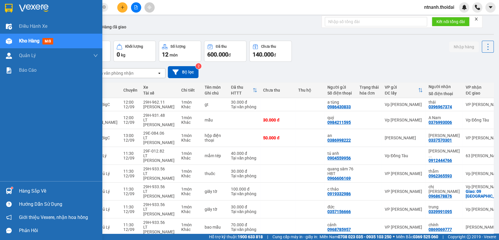
click at [33, 191] on div "Hàng sắp về" at bounding box center [58, 191] width 79 height 9
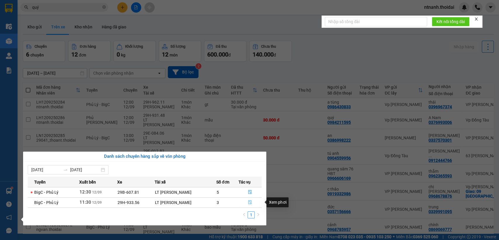
click at [250, 201] on icon "file-done" at bounding box center [250, 202] width 4 height 4
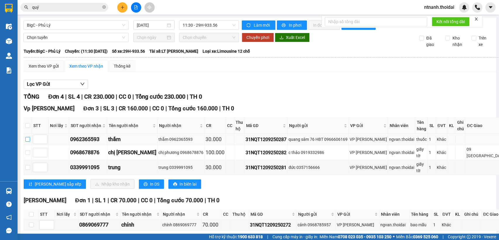
click at [30, 142] on input "checkbox" at bounding box center [27, 139] width 5 height 5
checkbox input "true"
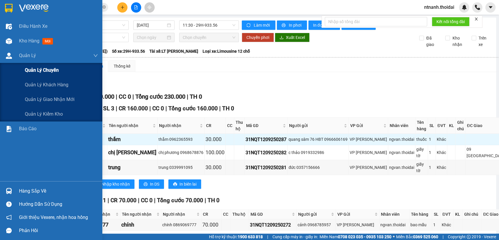
click at [59, 71] on span "Quản lý chuyến" at bounding box center [42, 69] width 34 height 7
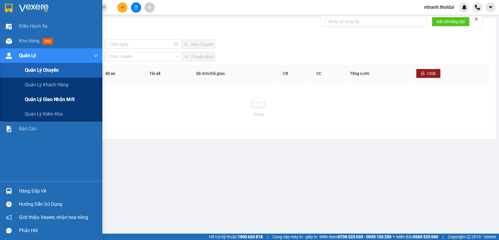
click at [63, 99] on span "Quản lý giao nhận mới" at bounding box center [50, 99] width 50 height 7
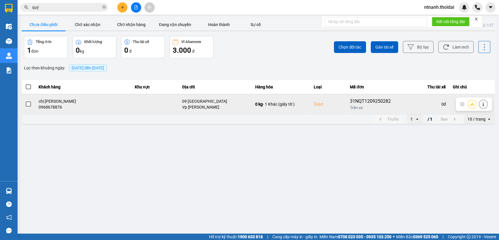
click at [472, 105] on icon at bounding box center [472, 103] width 4 height 3
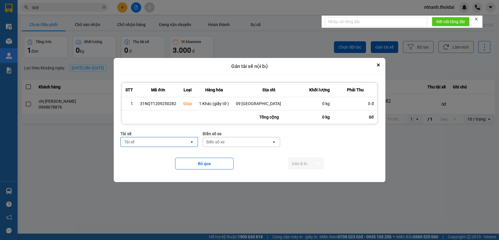
click at [172, 143] on div "Tài xế" at bounding box center [155, 141] width 69 height 9
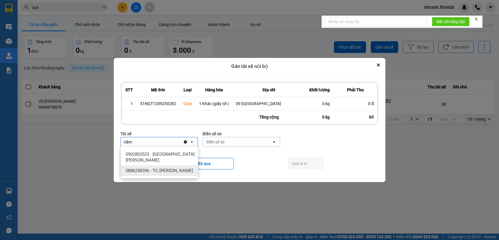
type input "năm"
click at [184, 169] on span "0886258396 - TC Phạm Văn Năm" at bounding box center [159, 171] width 67 height 6
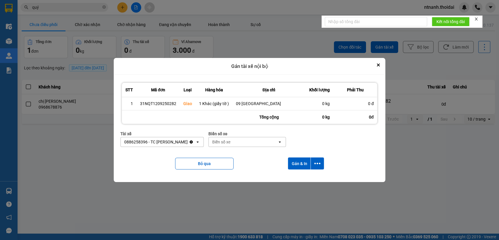
click at [236, 141] on div "Biển số xe" at bounding box center [243, 141] width 69 height 9
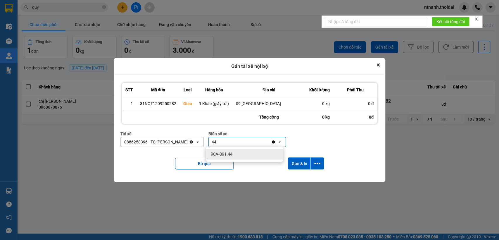
type input "44"
click at [261, 155] on div "90A-091.44" at bounding box center [244, 154] width 77 height 11
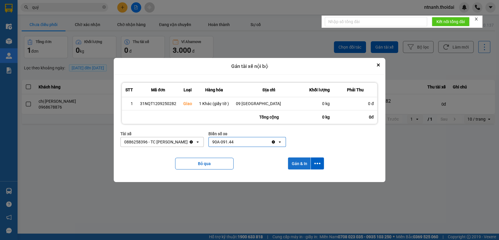
click at [305, 168] on button "Gán & In" at bounding box center [299, 163] width 23 height 12
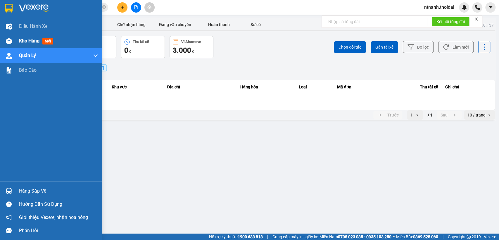
click at [34, 38] on span "Kho hàng" at bounding box center [29, 41] width 20 height 6
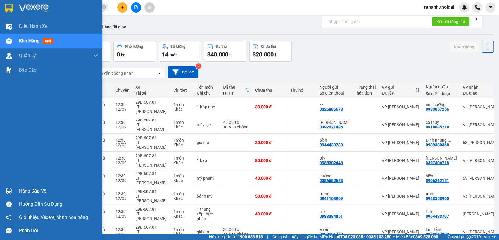
click at [31, 185] on div "Hàng sắp về" at bounding box center [51, 190] width 102 height 13
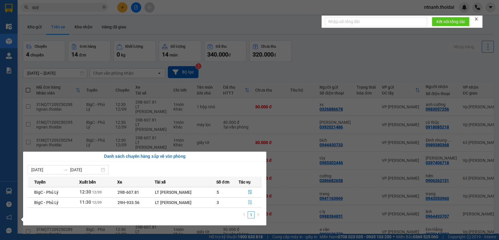
click at [250, 202] on icon "file-done" at bounding box center [250, 202] width 4 height 4
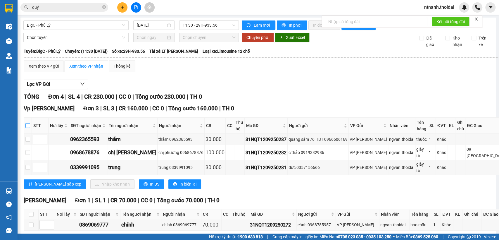
click at [30, 128] on input "checkbox" at bounding box center [27, 125] width 5 height 5
checkbox input "true"
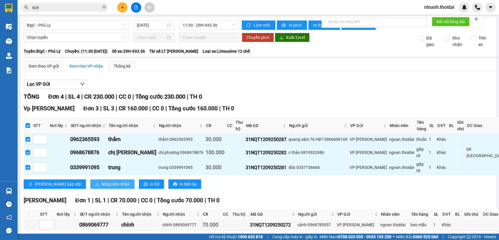
click at [101, 185] on span "Nhập kho nhận" at bounding box center [115, 184] width 28 height 6
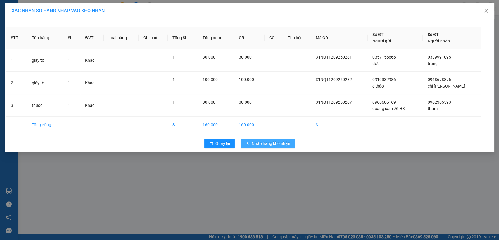
click at [276, 143] on span "Nhập hàng kho nhận" at bounding box center [271, 143] width 39 height 6
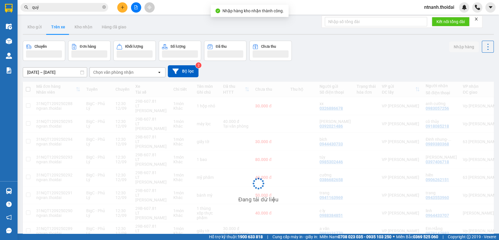
click at [192, 187] on div "Đang tải dữ liệu" at bounding box center [258, 188] width 471 height 213
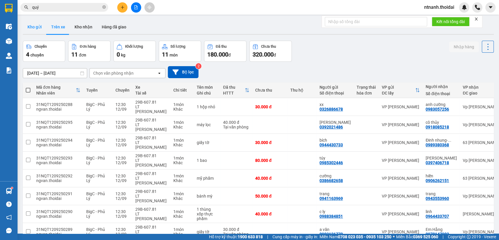
click at [36, 26] on button "Kho gửi" at bounding box center [35, 27] width 24 height 14
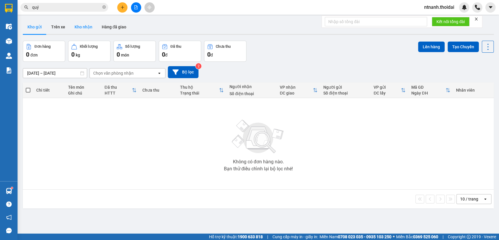
click at [64, 27] on button "Trên xe" at bounding box center [57, 27] width 23 height 14
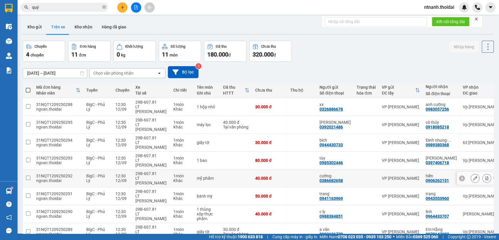
scroll to position [31, 0]
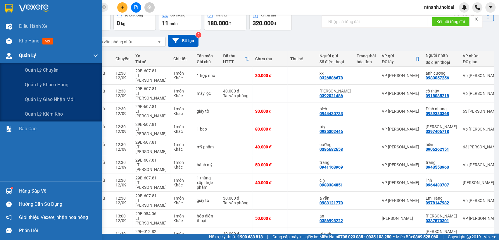
click at [31, 54] on span "Quản Lý" at bounding box center [27, 55] width 17 height 7
click at [58, 96] on span "Quản lý giao nhận mới" at bounding box center [50, 99] width 50 height 7
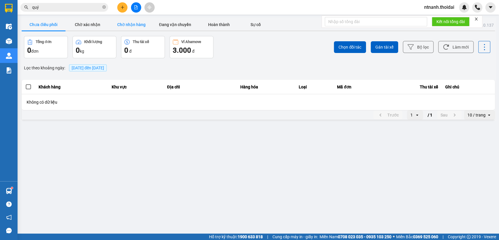
click at [138, 18] on div "ver: 0.0.137 Chưa điều phối Chờ xác nhận Chờ nhận hàng Đang vận chuyển Hoàn thà…" at bounding box center [258, 69] width 476 height 103
click at [141, 27] on button "Chờ nhận hàng" at bounding box center [131, 25] width 44 height 12
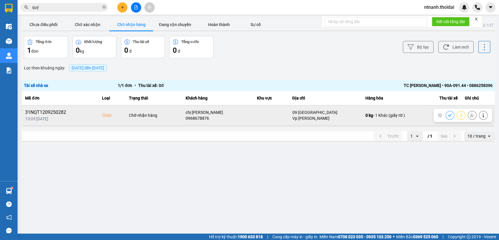
click at [453, 116] on button at bounding box center [450, 115] width 8 height 10
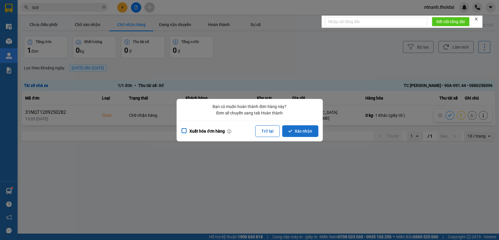
click at [306, 132] on button "Xác nhận" at bounding box center [300, 131] width 36 height 12
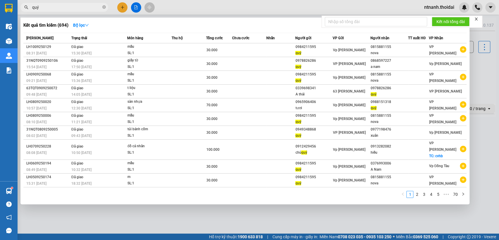
click at [62, 5] on input "quý" at bounding box center [66, 7] width 69 height 6
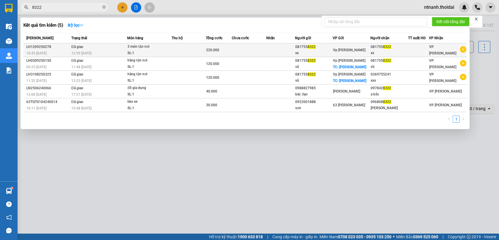
type input "8322"
click at [430, 49] on span "VP Nguyễn Quốc Trị" at bounding box center [442, 50] width 27 height 11
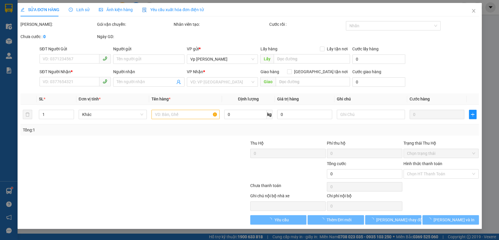
type input "0817558322"
type input "xx"
type input "0817558322"
type input "xx"
type input "220.000"
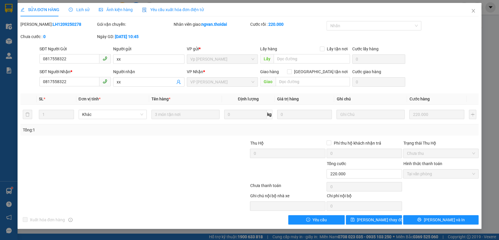
click at [62, 7] on div "SỬA ĐƠN HÀNG Lịch sử Ảnh kiện hàng Yêu cầu xuất hóa đơn điện tử" at bounding box center [111, 9] width 183 height 13
click at [70, 8] on icon "clock-circle" at bounding box center [71, 10] width 4 height 4
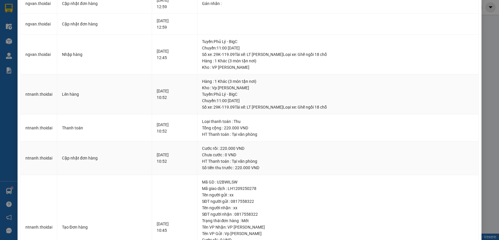
scroll to position [115, 0]
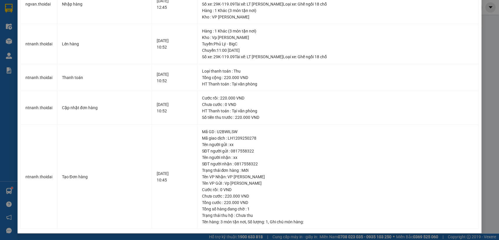
click at [484, 45] on div "SỬA ĐƠN HÀNG Lịch sử Ảnh kiện hàng Yêu cầu xuất hóa đơn điện tử Total Paid Fee …" at bounding box center [249, 120] width 499 height 240
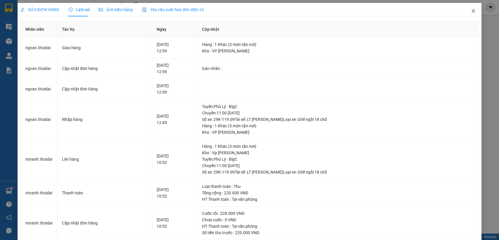
click at [465, 10] on span "Close" at bounding box center [473, 11] width 16 height 16
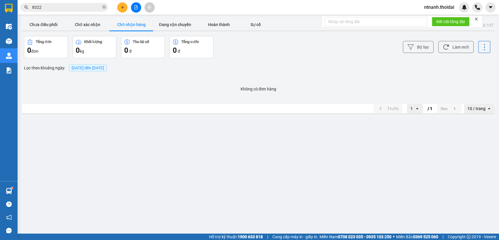
click at [432, 9] on span "ntnanh.thoidai" at bounding box center [439, 7] width 39 height 7
click at [441, 19] on span "Đăng xuất" at bounding box center [441, 18] width 27 height 6
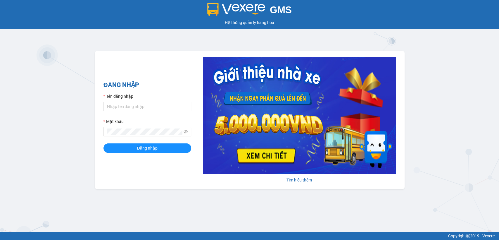
click at [140, 122] on div "Mật khẩu" at bounding box center [147, 122] width 88 height 9
click at [132, 99] on div "Tên đăng nhập" at bounding box center [147, 97] width 88 height 9
click at [133, 102] on div at bounding box center [147, 106] width 88 height 9
click at [135, 109] on input "Tên đăng nhập" at bounding box center [147, 106] width 88 height 9
type input "ntnanh.thoidai"
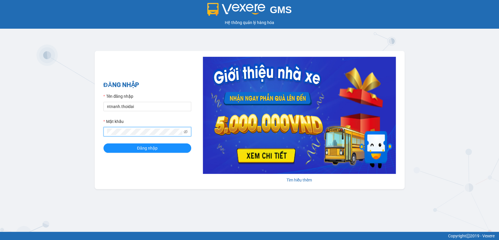
click at [131, 154] on div "ĐĂNG NHẬP Tên đăng nhập ntnanh.thoidai Mật khẩu Đăng nhập" at bounding box center [147, 120] width 88 height 80
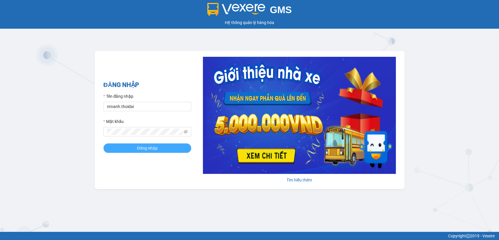
click at [132, 149] on button "Đăng nhập" at bounding box center [147, 147] width 88 height 9
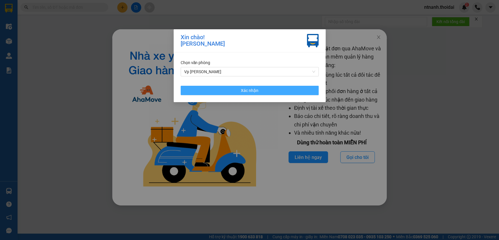
click at [231, 94] on button "Xác nhận" at bounding box center [250, 90] width 138 height 9
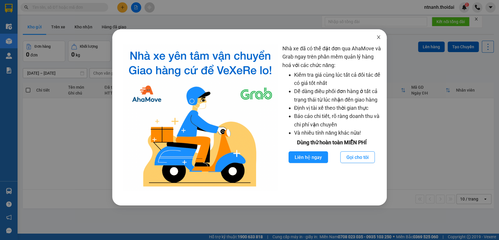
click at [380, 35] on icon "close" at bounding box center [378, 37] width 5 height 5
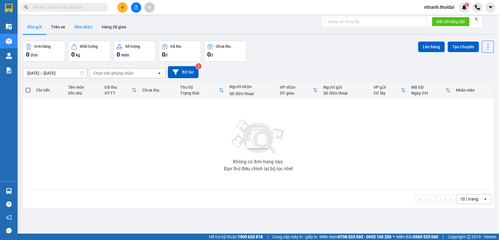
click at [86, 24] on button "Kho nhận" at bounding box center [83, 27] width 27 height 14
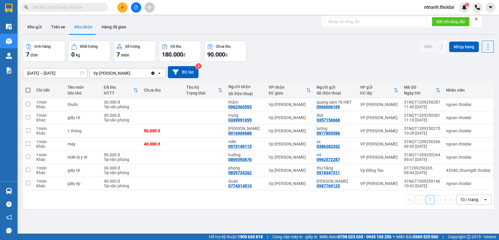
click at [92, 30] on button "Kho nhận" at bounding box center [83, 27] width 27 height 14
click at [106, 22] on button "Hàng đã giao" at bounding box center [114, 27] width 34 height 14
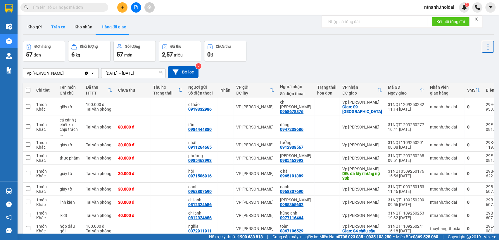
click at [35, 28] on button "Kho gửi" at bounding box center [35, 27] width 24 height 14
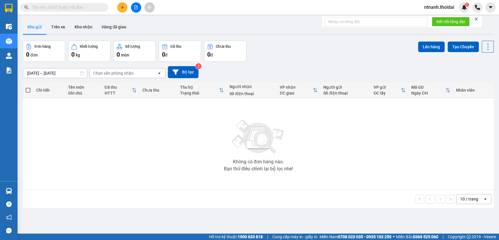
click at [456, 7] on span "ntnanh.thoidai" at bounding box center [439, 7] width 39 height 7
click at [444, 22] on li "Đăng xuất" at bounding box center [438, 17] width 40 height 9
